Goal: Use online tool/utility

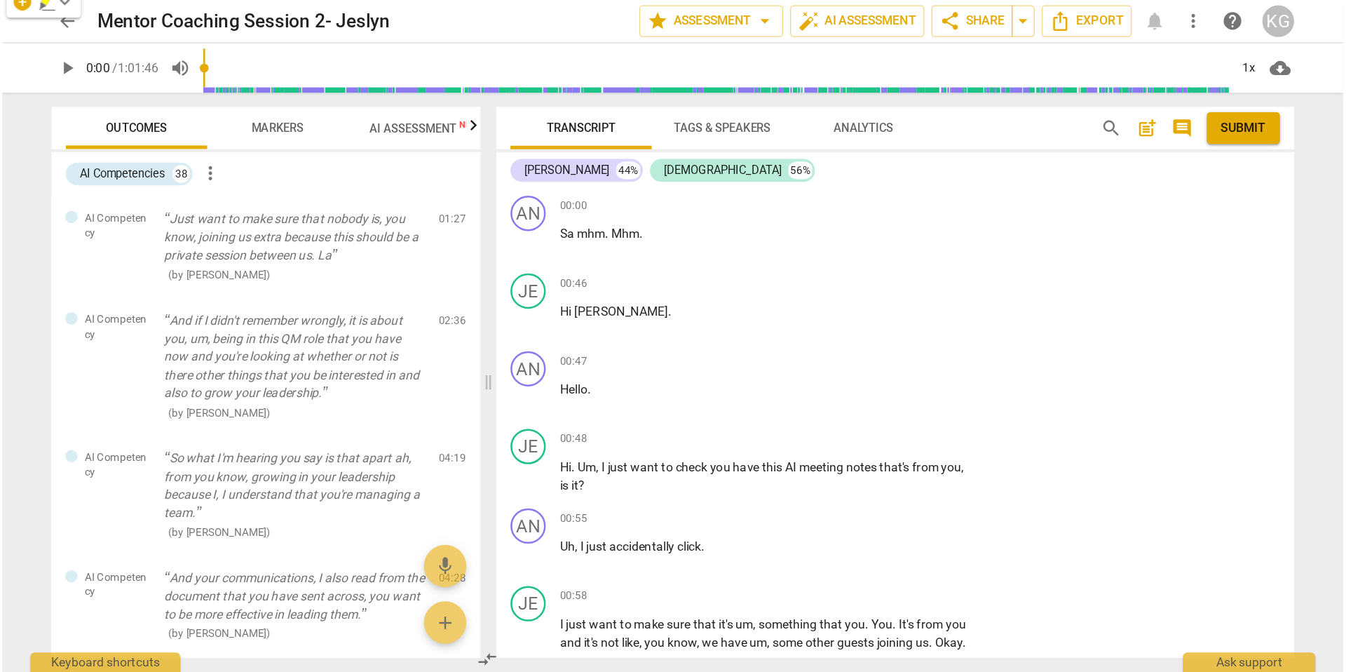
scroll to position [3647, 0]
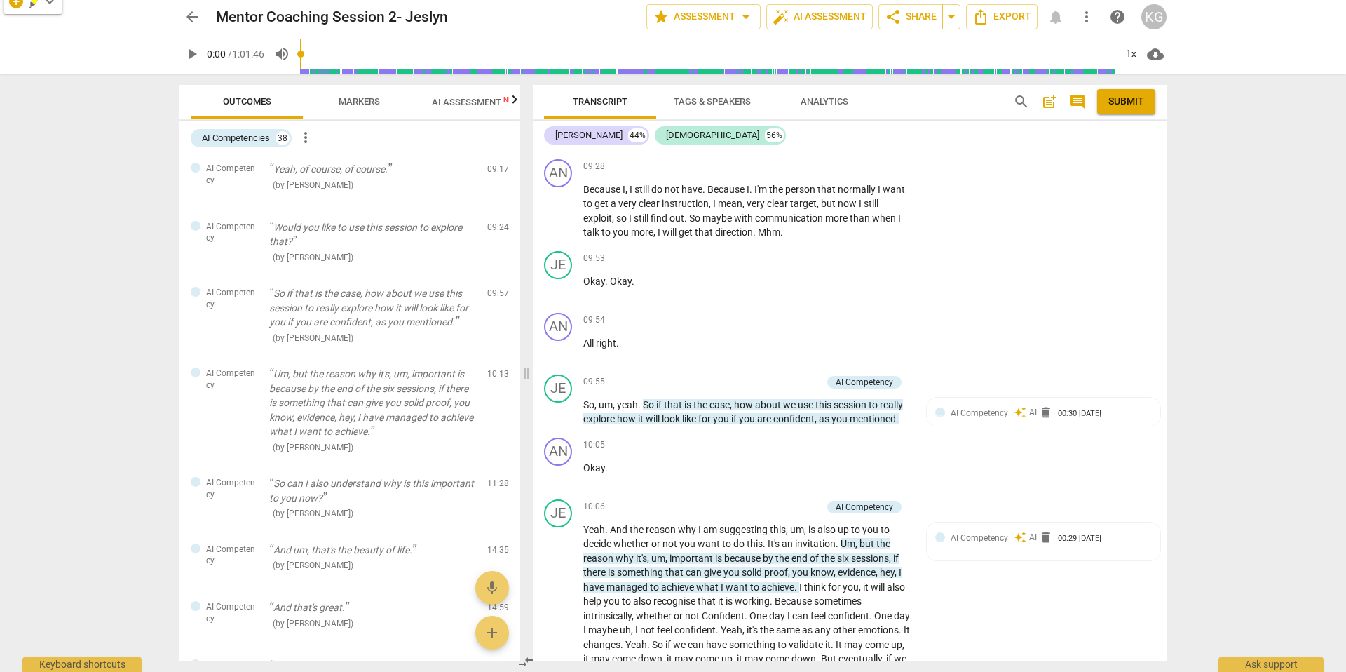
click at [513, 103] on icon "button" at bounding box center [515, 99] width 5 height 8
click at [447, 99] on span "Scores" at bounding box center [454, 101] width 34 height 11
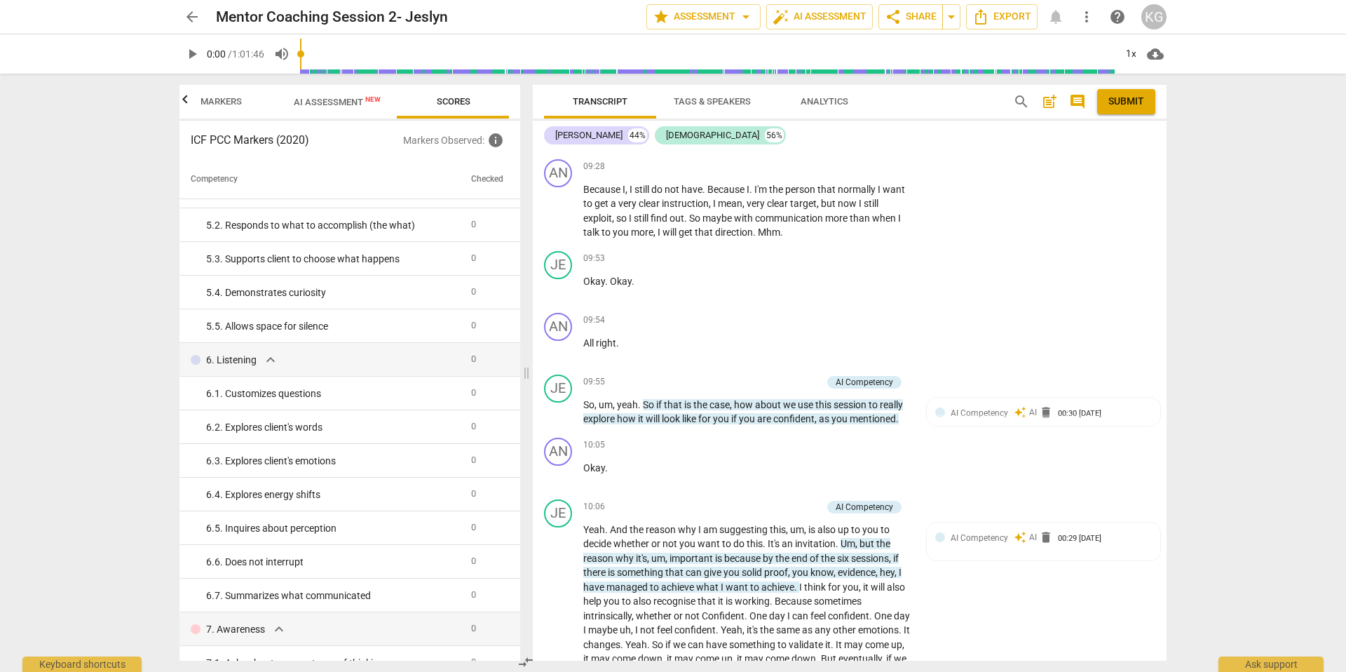
scroll to position [0, 0]
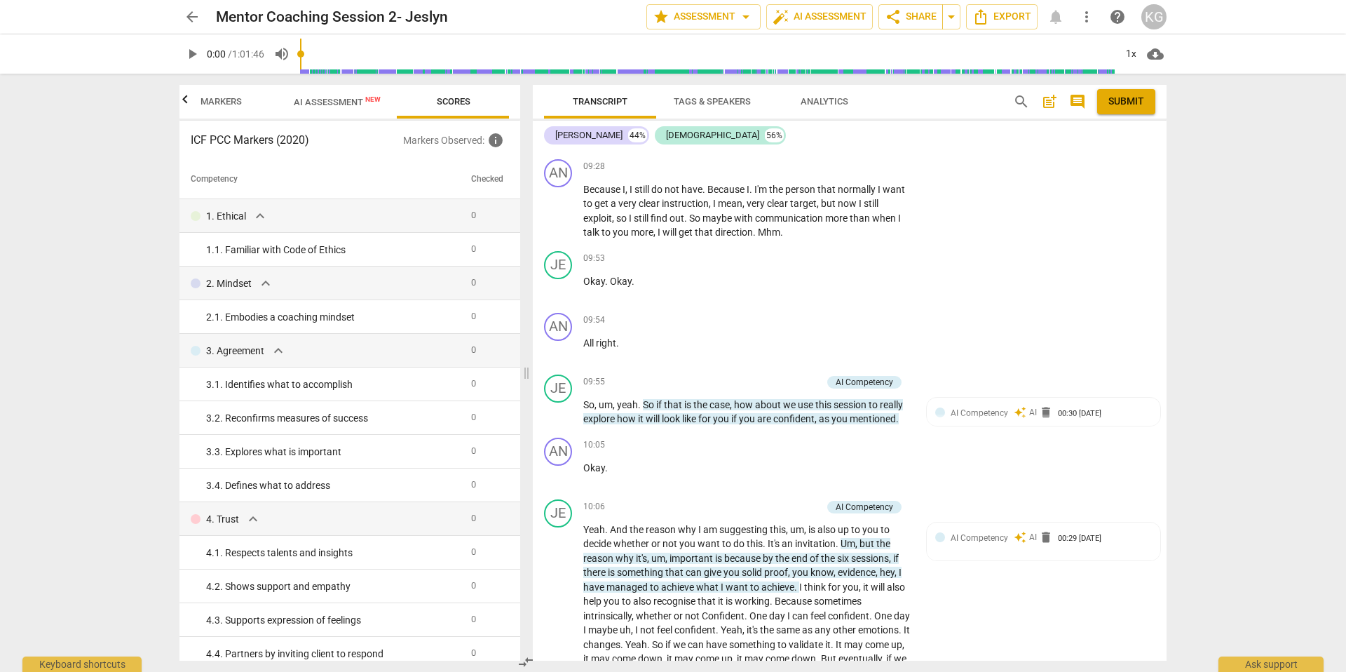
click at [218, 102] on span "Markers" at bounding box center [221, 101] width 41 height 11
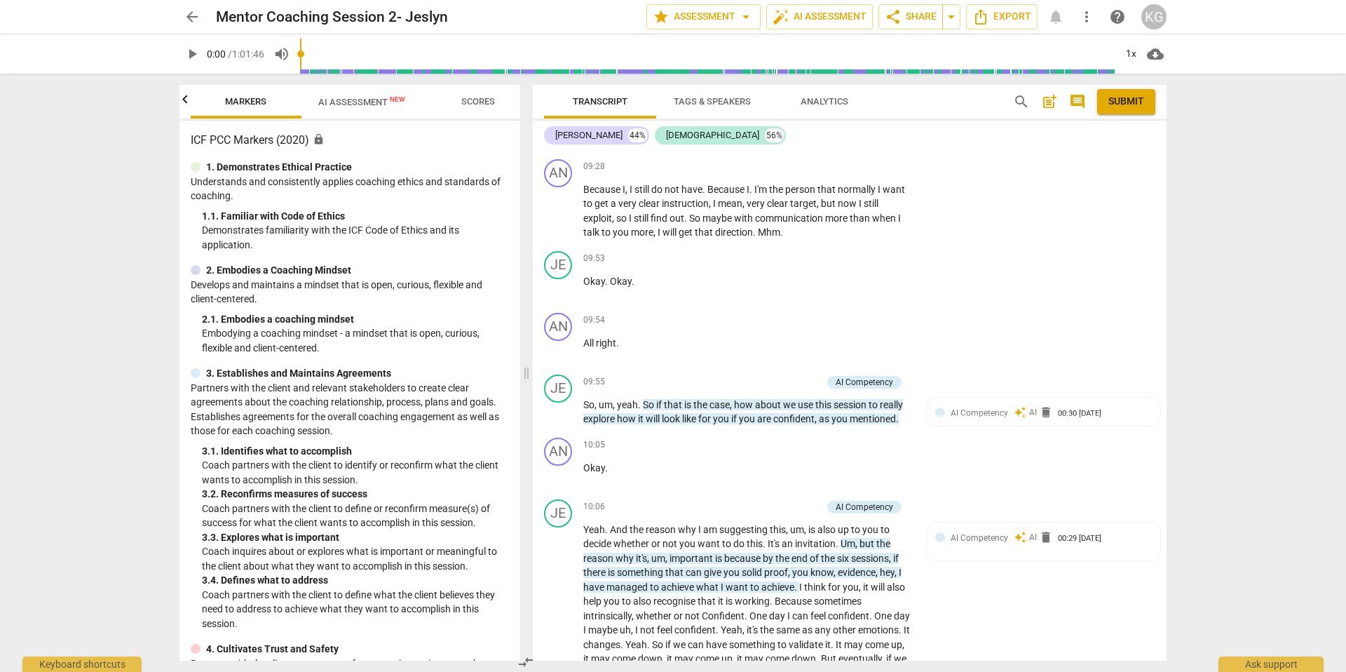
scroll to position [0, 112]
click at [377, 102] on span "AI Assessment New" at bounding box center [363, 102] width 87 height 11
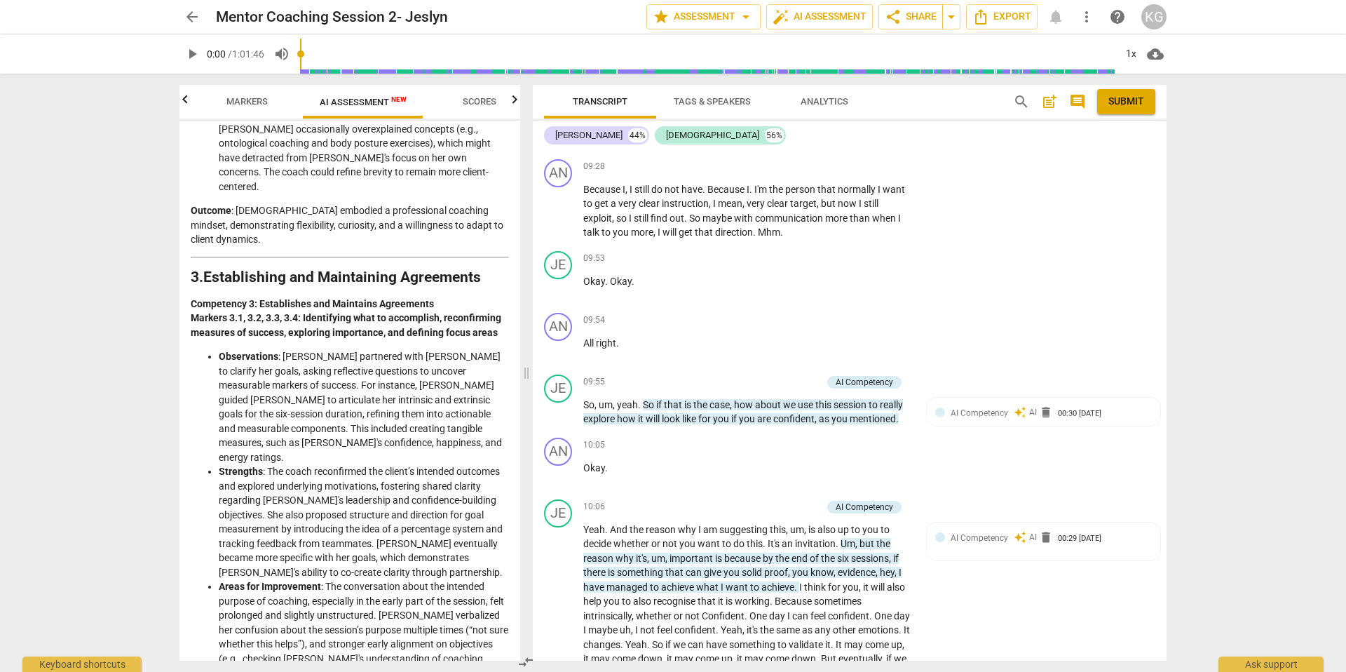
scroll to position [949, 0]
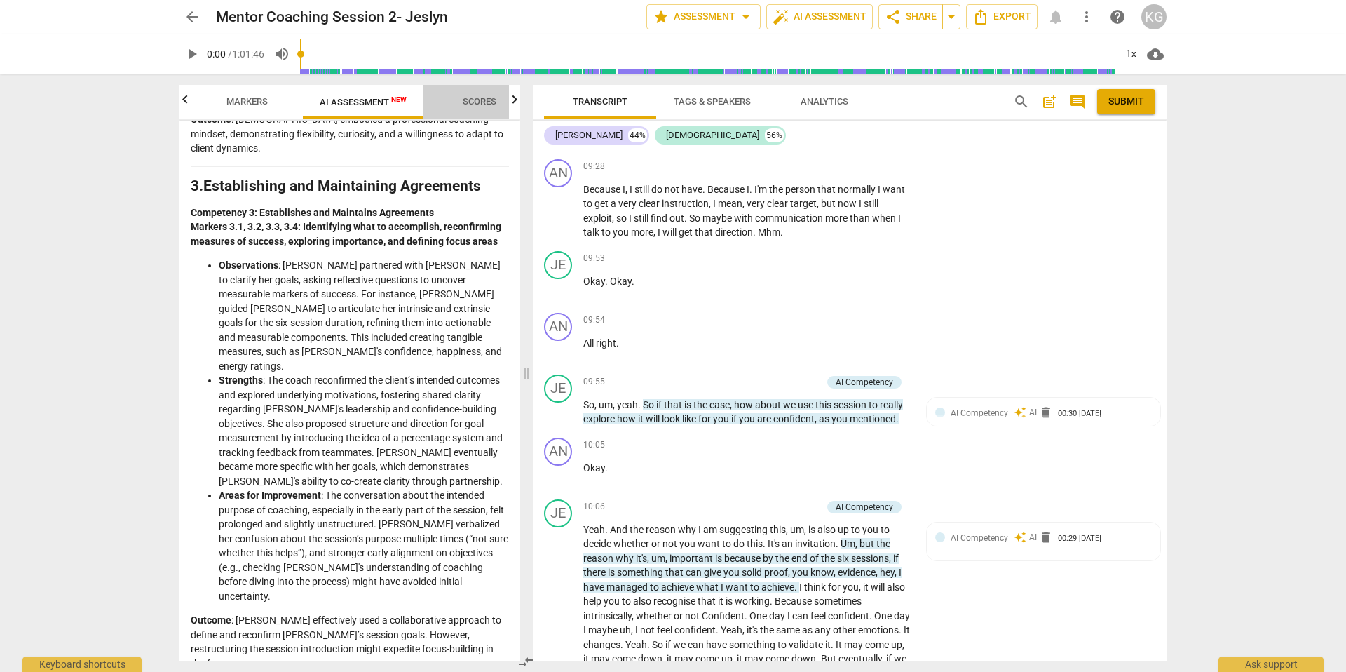
click at [468, 98] on span "Scores" at bounding box center [480, 101] width 34 height 11
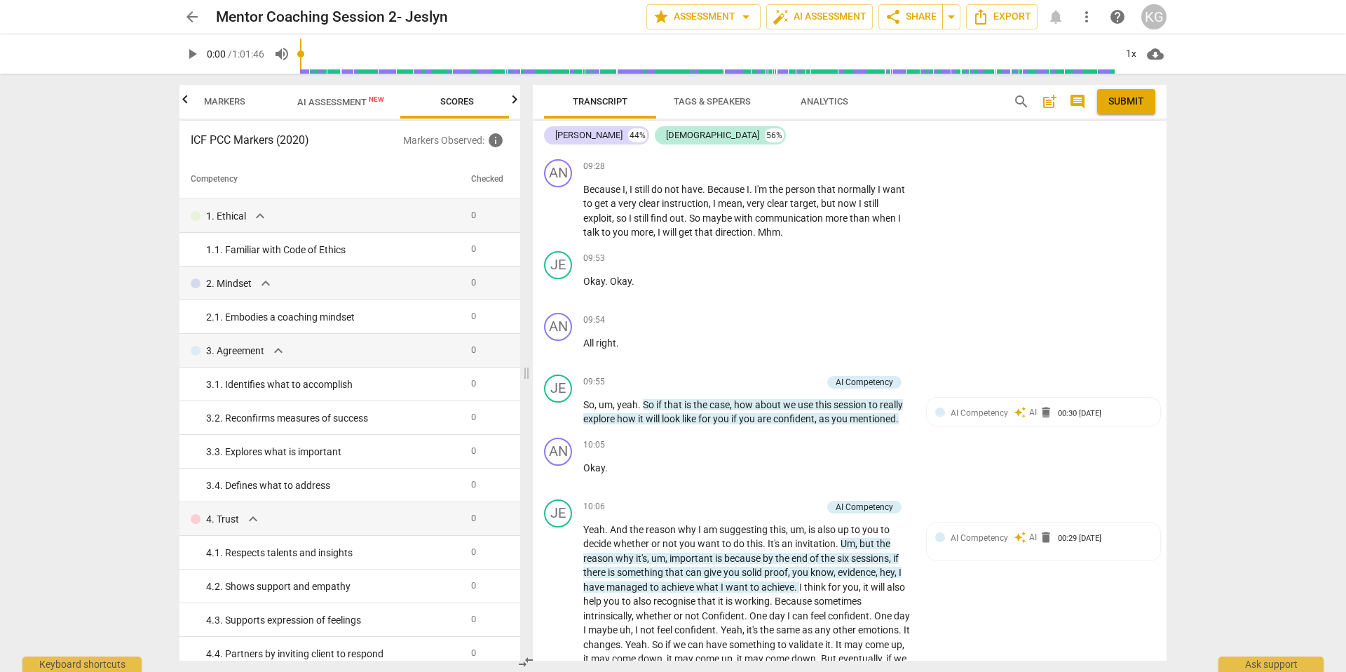
scroll to position [0, 138]
click at [738, 15] on span "arrow_drop_down" at bounding box center [746, 16] width 17 height 17
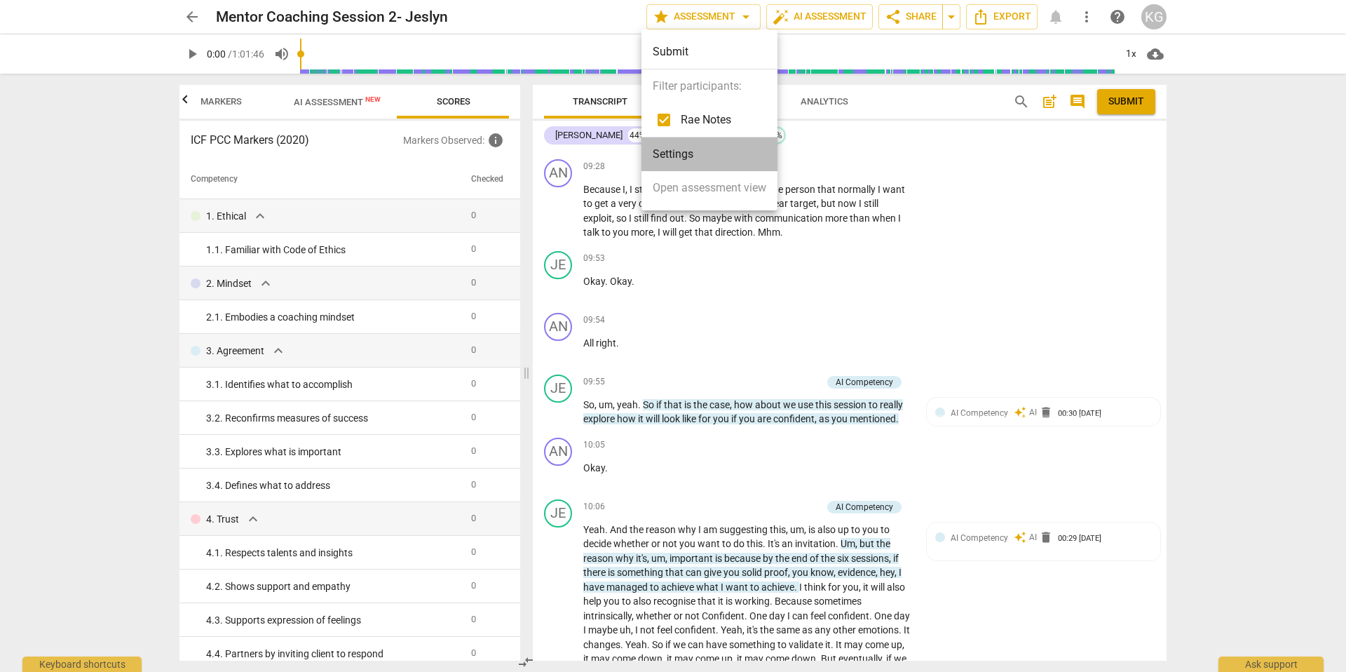
click at [657, 154] on li "Settings" at bounding box center [710, 154] width 136 height 34
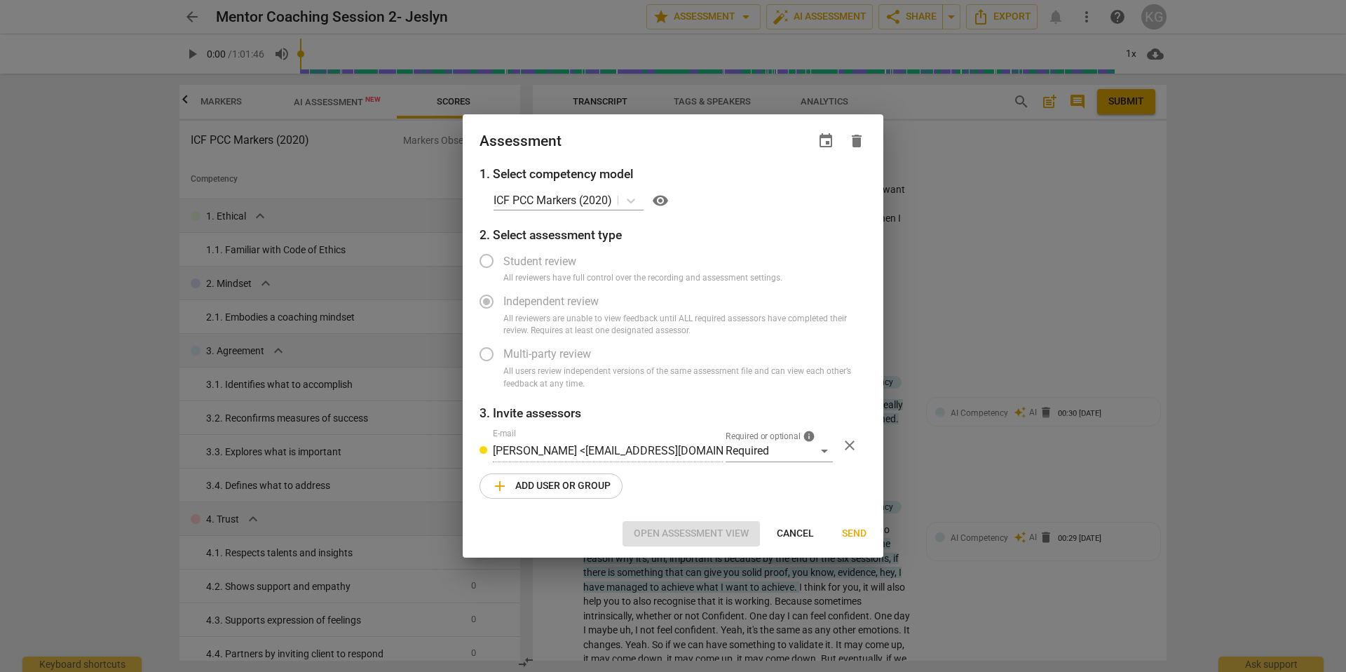
click at [1065, 88] on div at bounding box center [673, 336] width 1346 height 672
radio input "false"
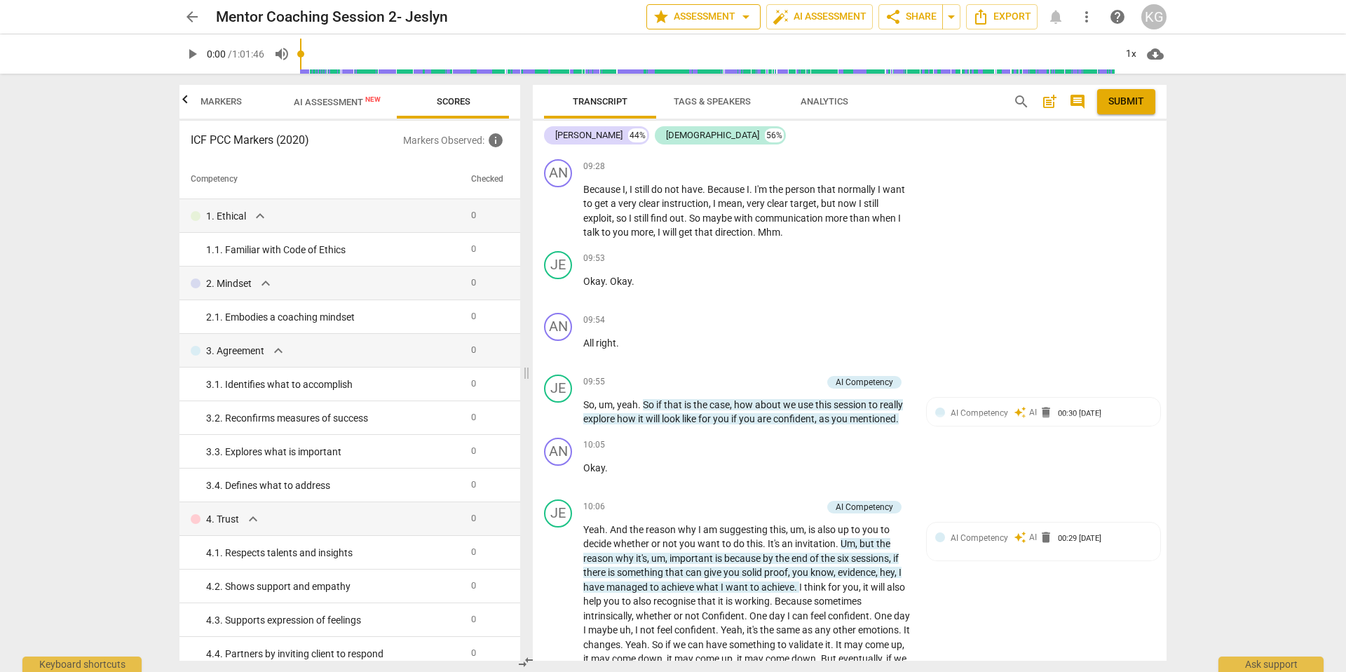
click at [709, 15] on span "star Assessment arrow_drop_down" at bounding box center [704, 16] width 102 height 17
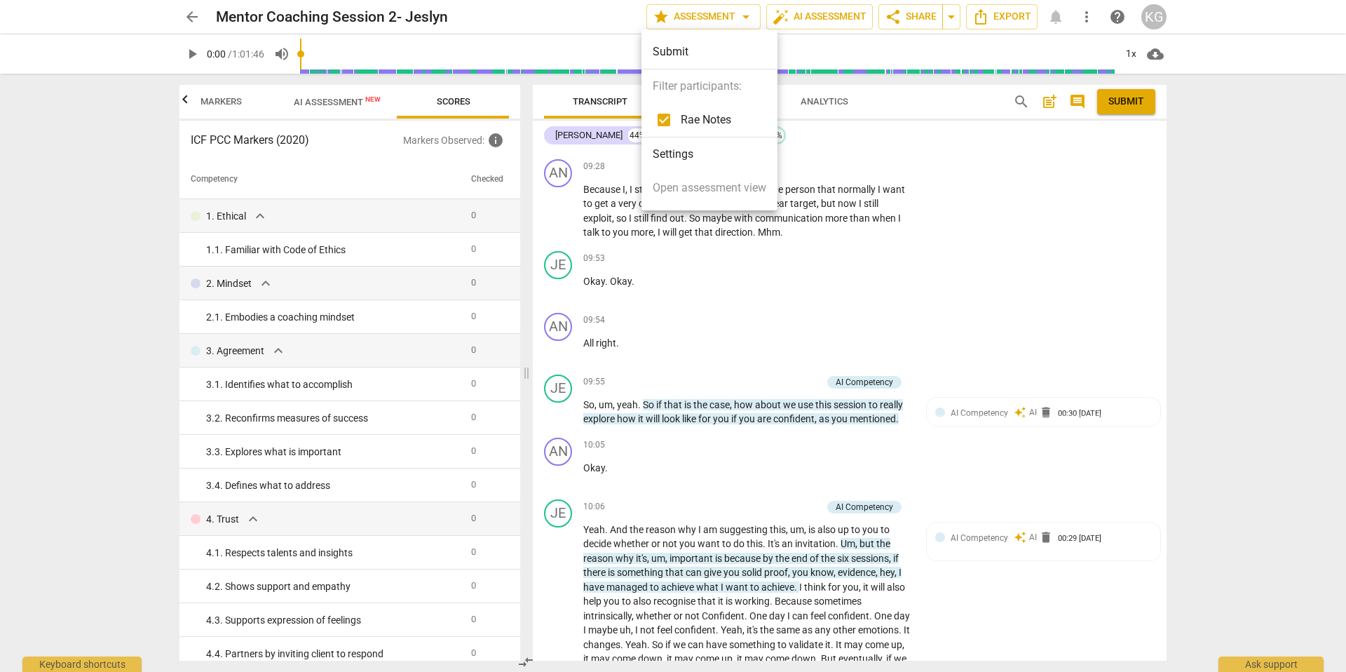
click at [686, 45] on div "Submit" at bounding box center [710, 52] width 136 height 34
click at [718, 147] on li "Settings" at bounding box center [710, 154] width 136 height 34
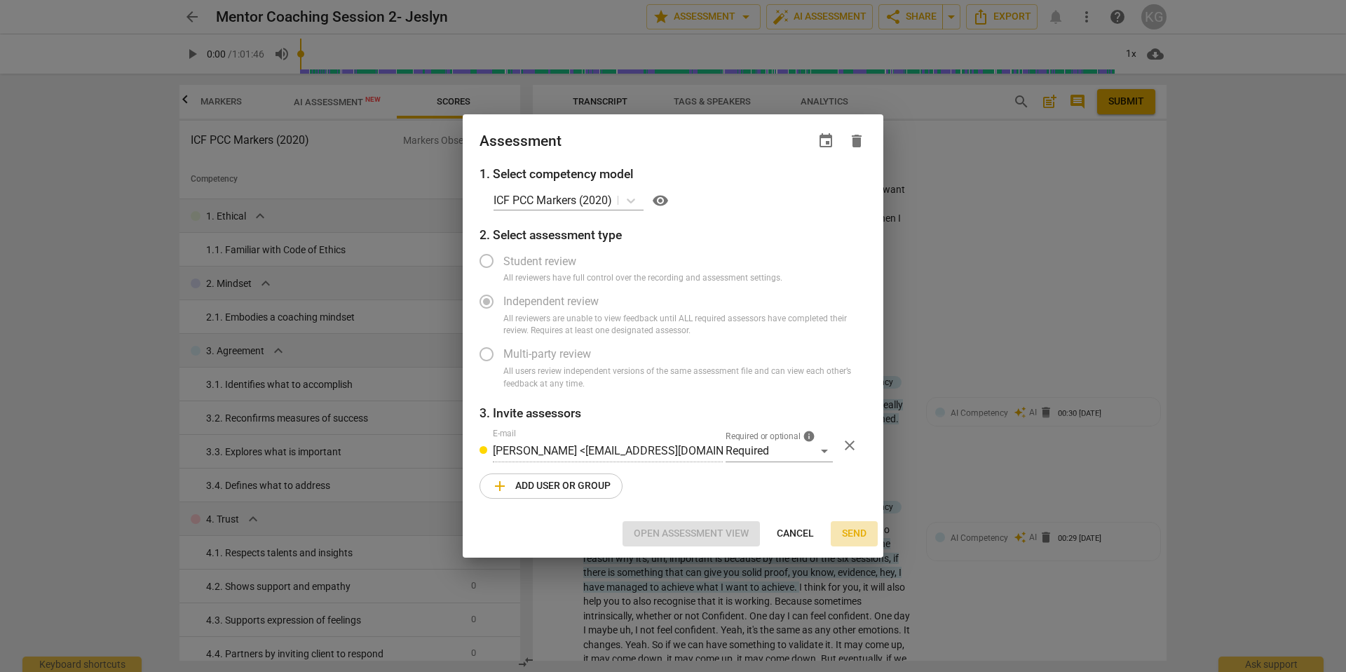
click at [857, 531] on span "Send" at bounding box center [854, 534] width 25 height 14
radio input "false"
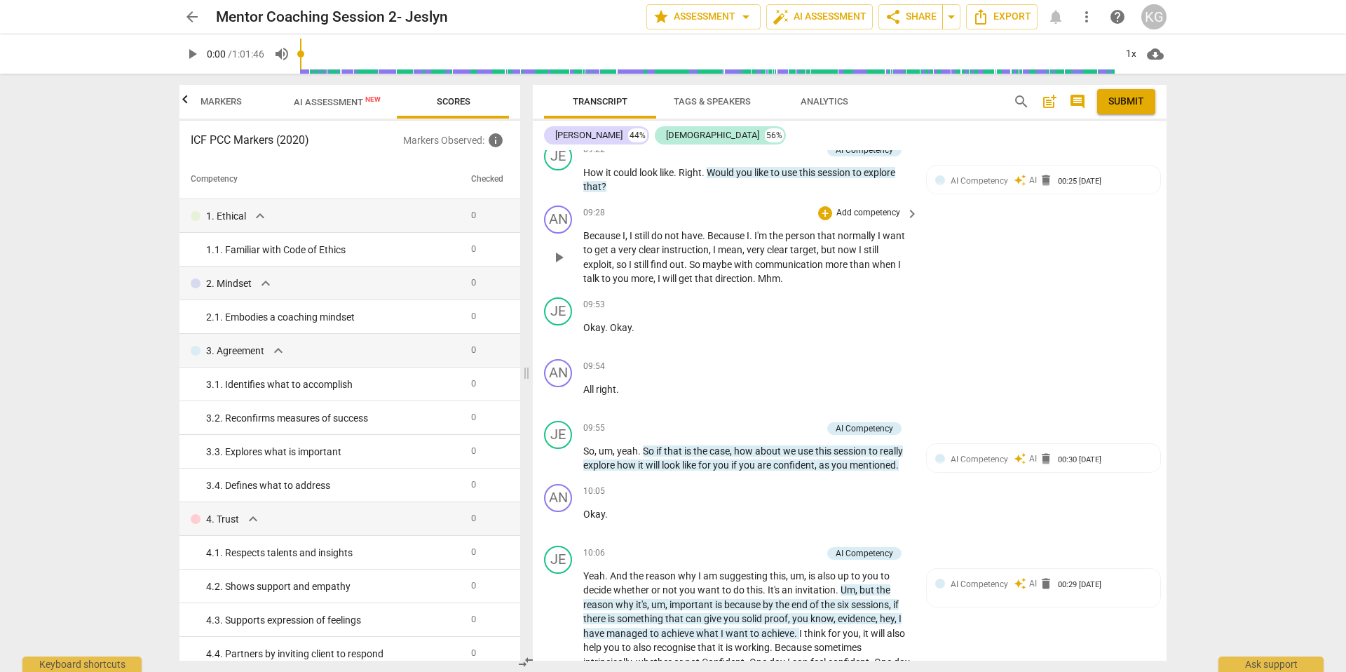
scroll to position [3528, 0]
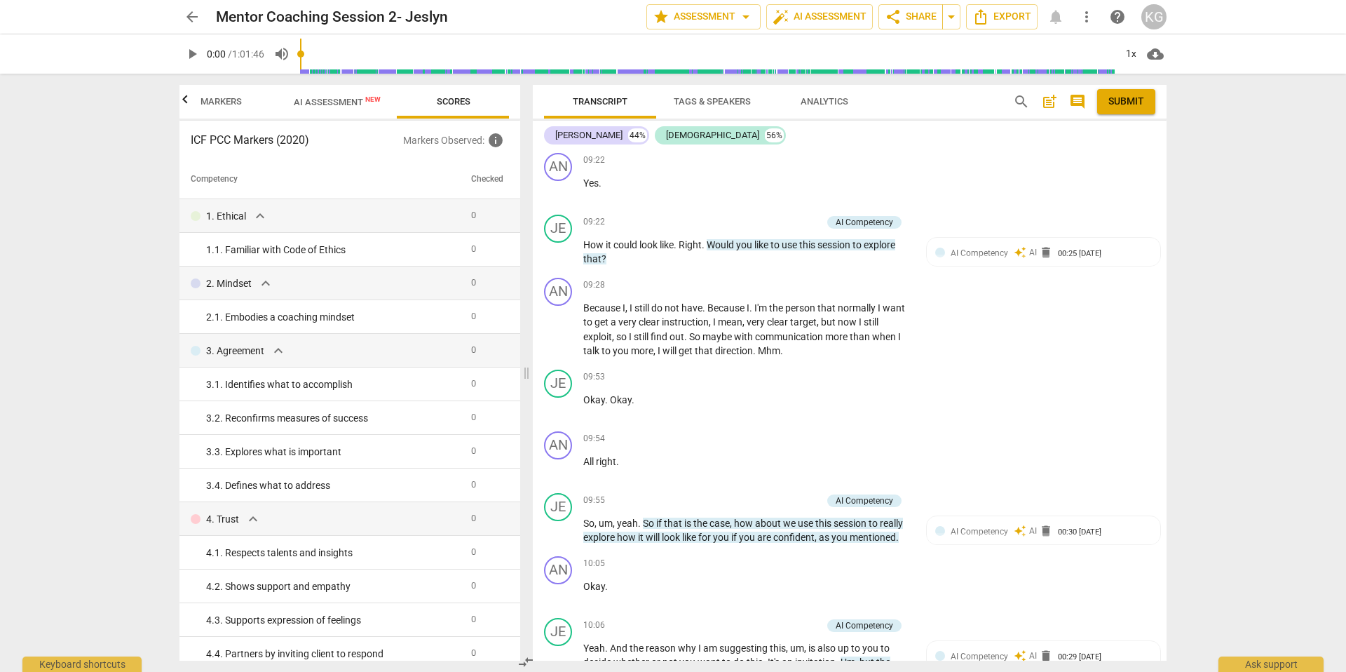
click at [1065, 95] on span "Submit" at bounding box center [1126, 102] width 36 height 14
click at [355, 100] on span "AI Assessment New" at bounding box center [337, 102] width 87 height 11
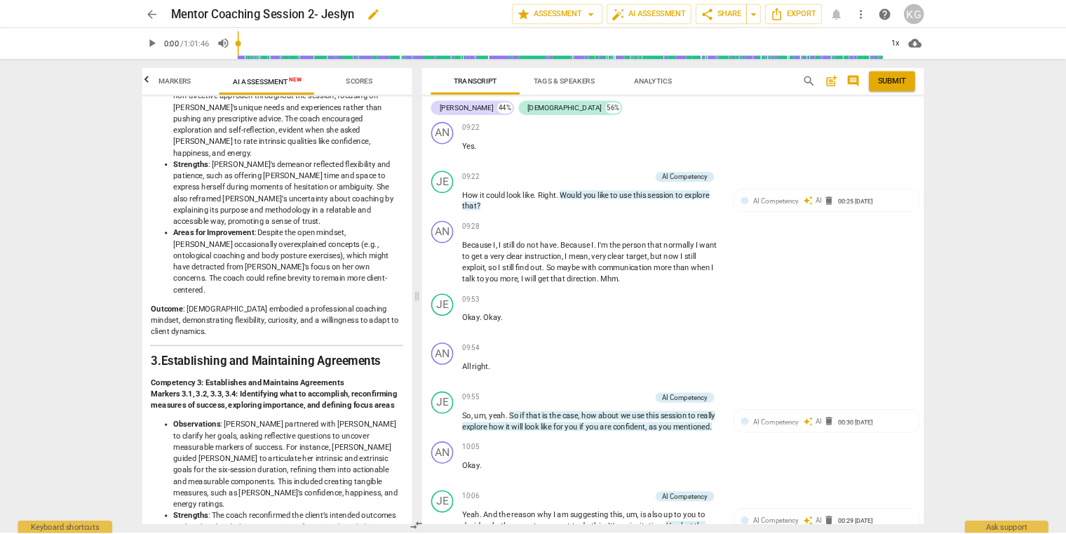
scroll to position [751, 0]
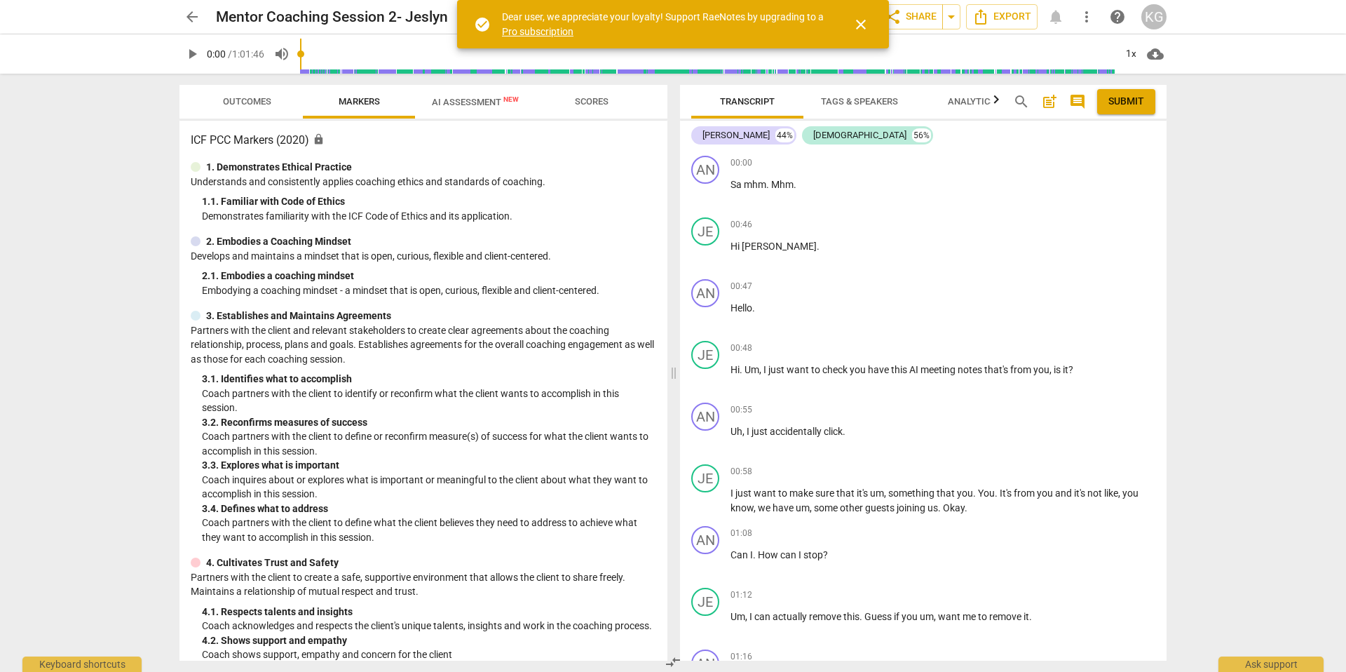
click at [583, 105] on span "Scores" at bounding box center [592, 101] width 34 height 11
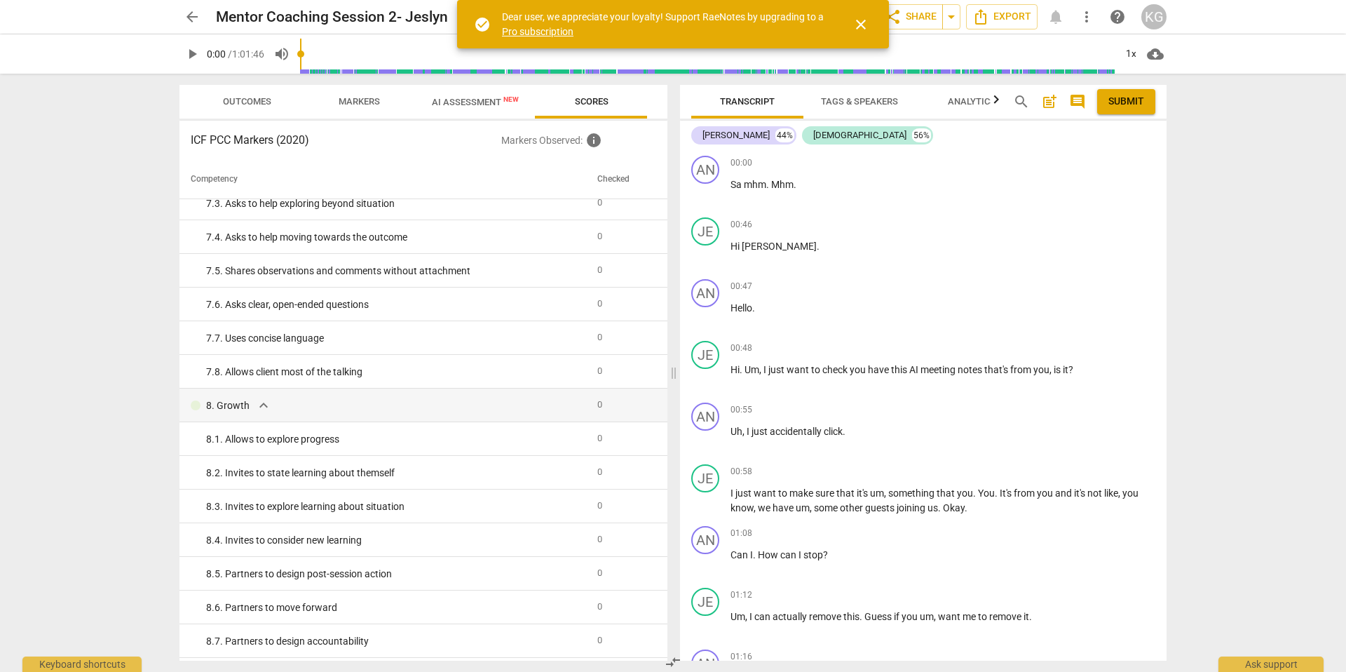
scroll to position [1120, 0]
